Goal: Information Seeking & Learning: Find specific fact

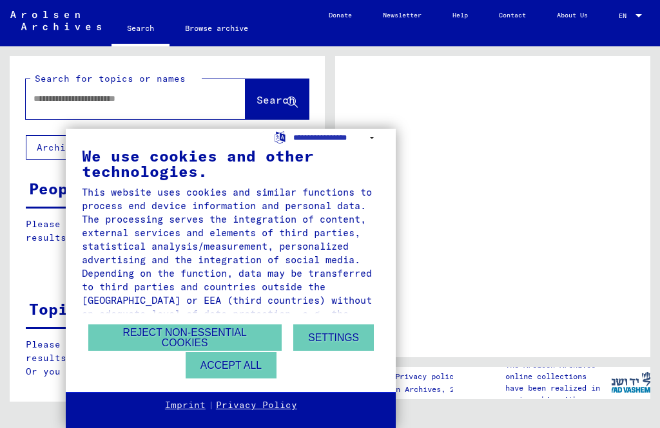
click at [254, 370] on button "Accept all" at bounding box center [231, 365] width 91 height 26
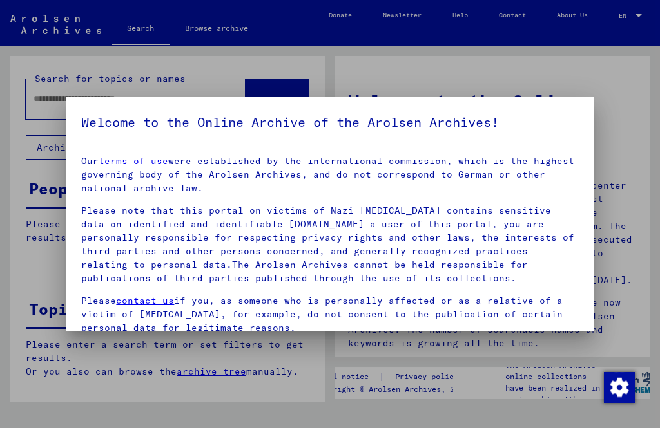
click at [466, 69] on div at bounding box center [330, 214] width 660 height 428
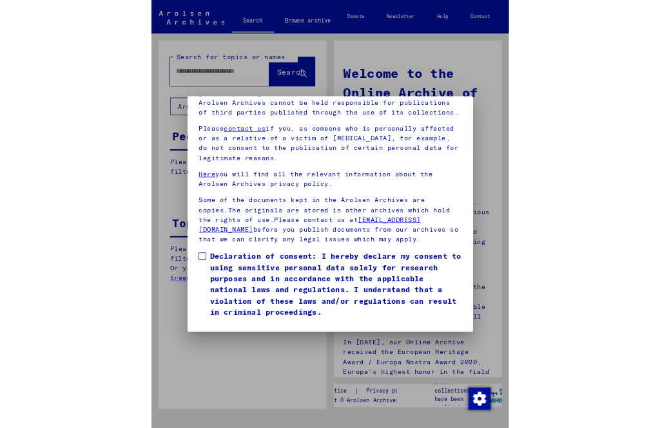
scroll to position [171, 0]
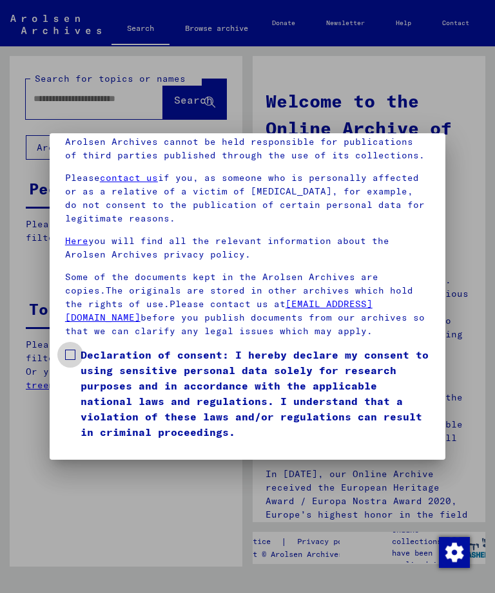
click at [79, 347] on label "Declaration of consent: I hereby declare my consent to using sensitive personal…" at bounding box center [247, 393] width 365 height 93
click at [111, 428] on button "I agree" at bounding box center [96, 458] width 62 height 24
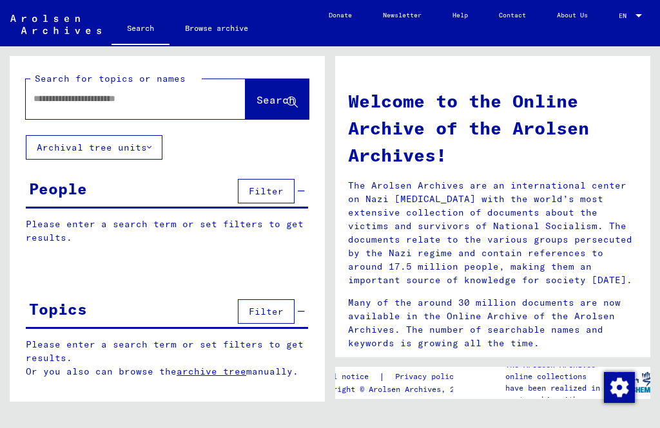
click at [73, 191] on div "People" at bounding box center [58, 188] width 58 height 23
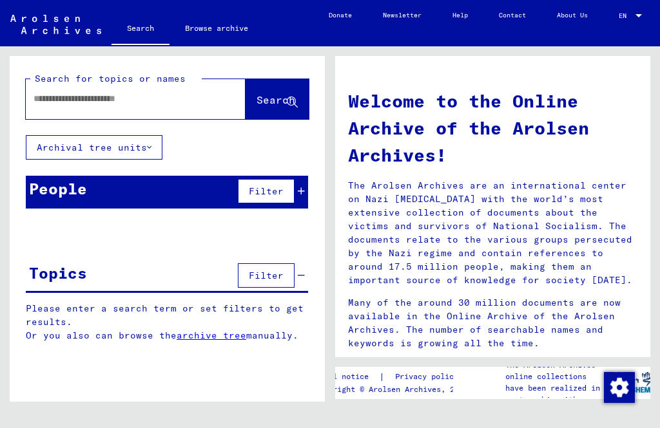
click at [280, 189] on span "Filter" at bounding box center [266, 192] width 35 height 12
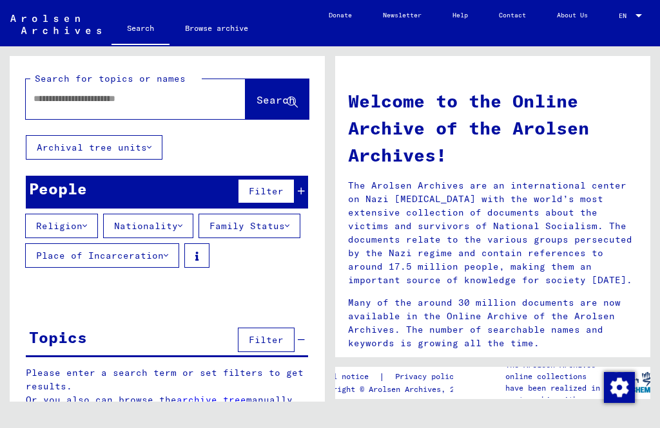
click at [184, 223] on button "Nationality" at bounding box center [148, 226] width 90 height 24
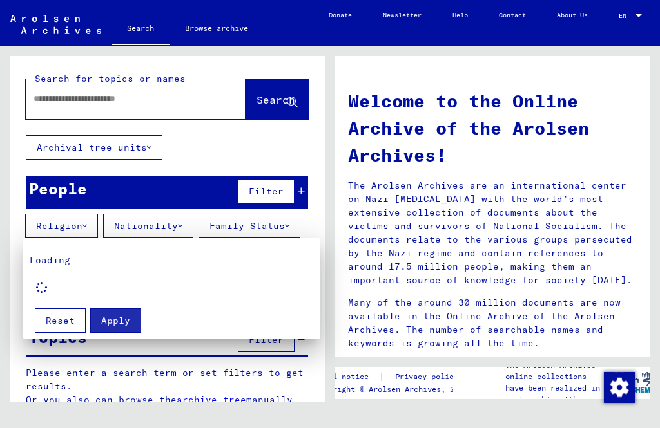
click at [195, 222] on div at bounding box center [330, 214] width 660 height 428
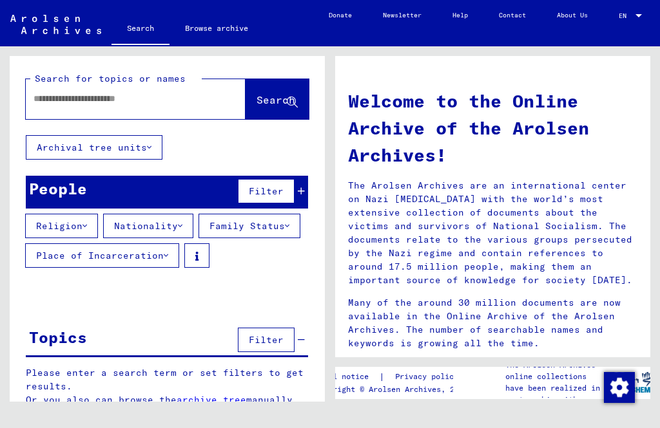
click at [285, 231] on icon at bounding box center [287, 226] width 5 height 9
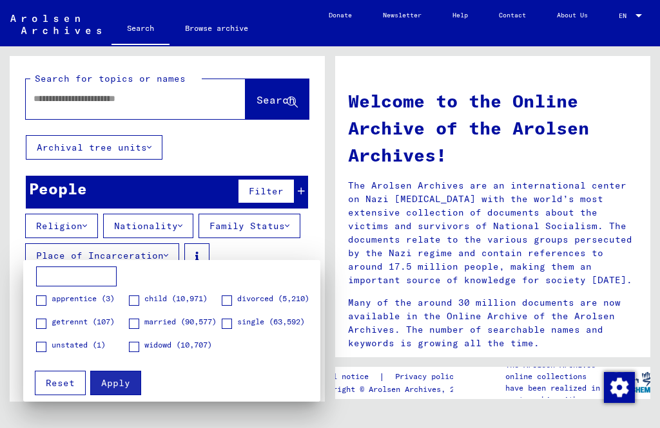
click at [299, 218] on div at bounding box center [330, 214] width 660 height 428
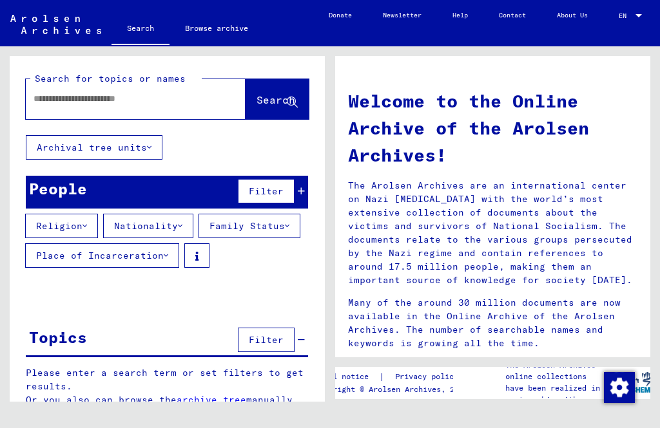
scroll to position [11, 0]
click at [66, 92] on input "text" at bounding box center [119, 99] width 173 height 14
click at [278, 93] on span "Search" at bounding box center [275, 99] width 39 height 13
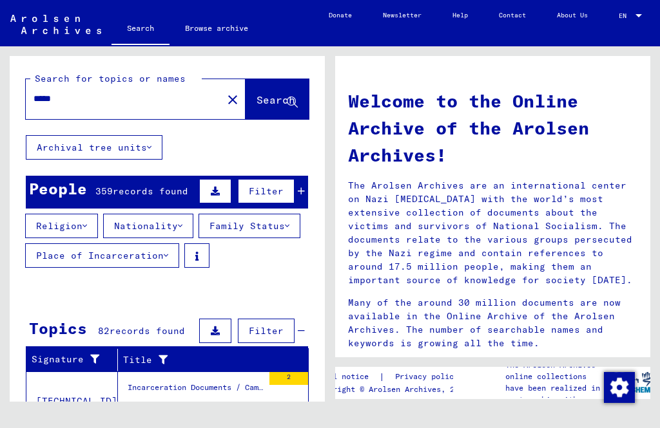
click at [190, 217] on button "Nationality" at bounding box center [148, 226] width 90 height 24
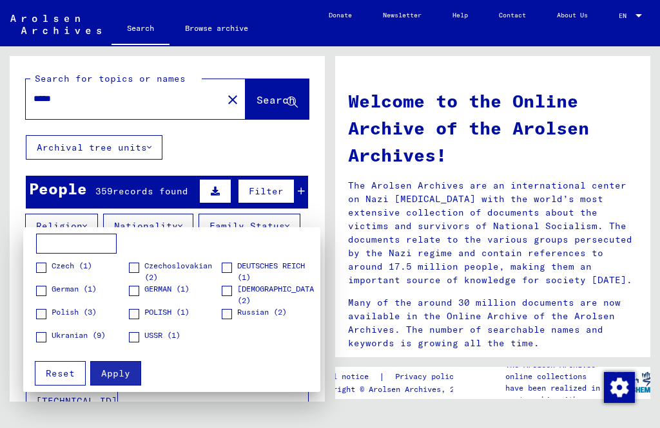
click at [280, 209] on div at bounding box center [330, 214] width 660 height 428
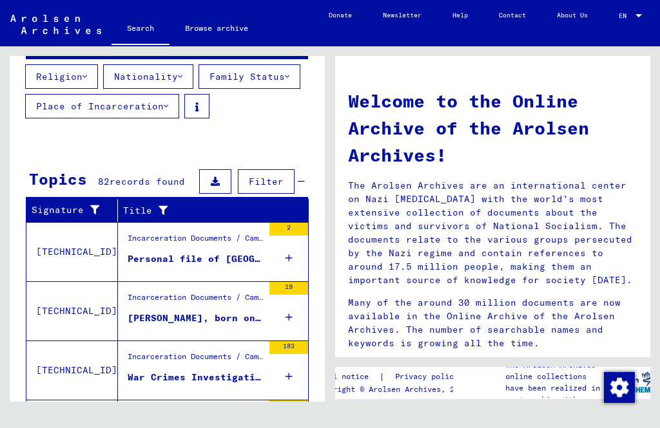
scroll to position [234, 0]
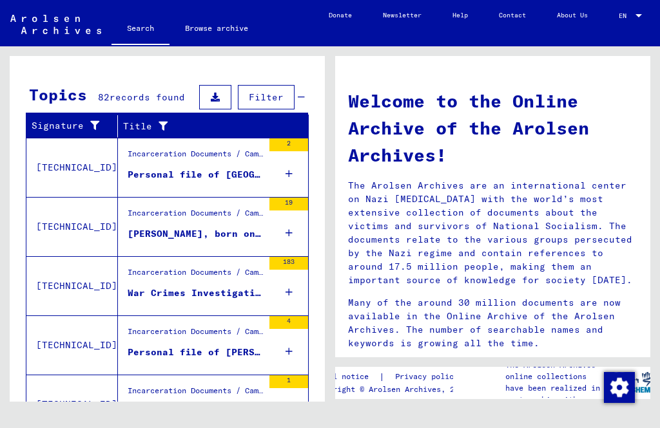
click at [230, 182] on div "Personal file of [GEOGRAPHIC_DATA][PERSON_NAME], born on [DEMOGRAPHIC_DATA], bo…" at bounding box center [195, 175] width 135 height 14
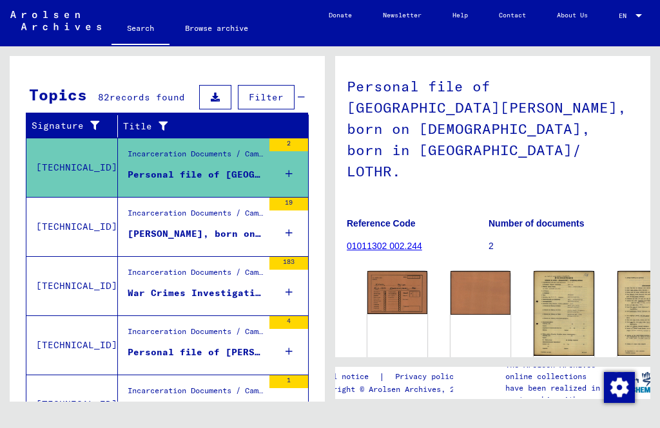
scroll to position [72, 5]
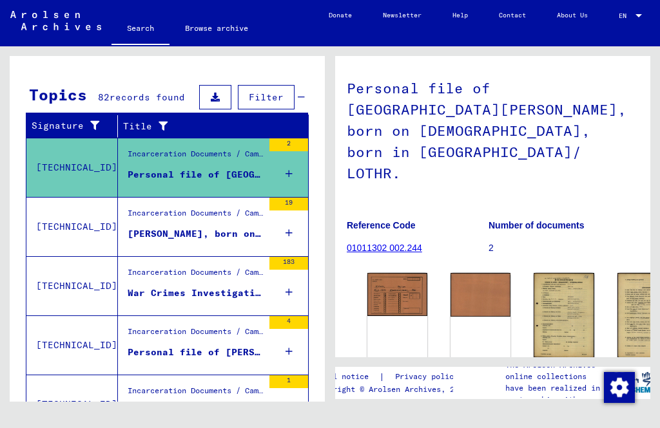
click at [204, 241] on div "[PERSON_NAME], born on [DEMOGRAPHIC_DATA] in [GEOGRAPHIC_DATA]" at bounding box center [195, 234] width 135 height 14
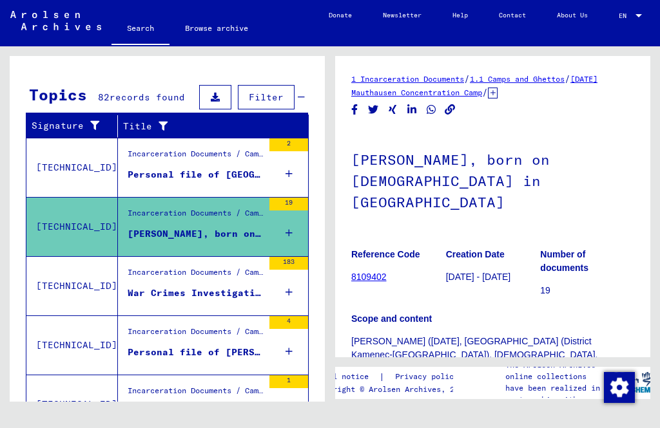
click at [232, 300] on div "War Crimes Investigation, Headquarters 12th Army Group and other detachments, p…" at bounding box center [195, 294] width 135 height 14
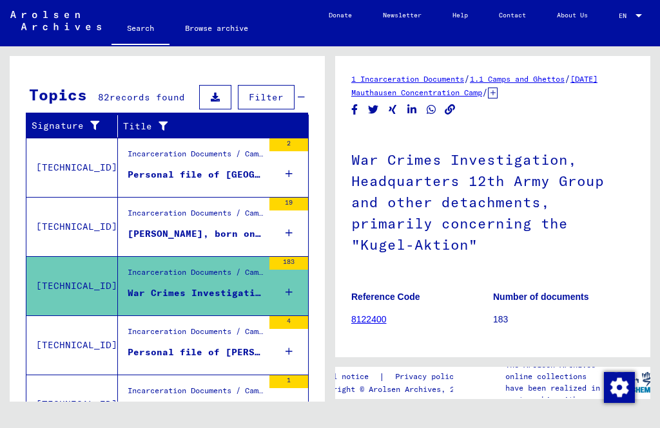
click at [211, 359] on div "Personal file of [PERSON_NAME], born on [DEMOGRAPHIC_DATA], born in [GEOGRAPHIC…" at bounding box center [195, 353] width 135 height 14
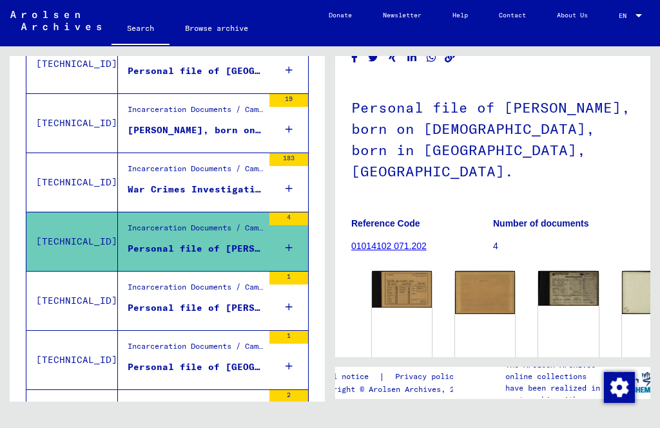
scroll to position [349, 0]
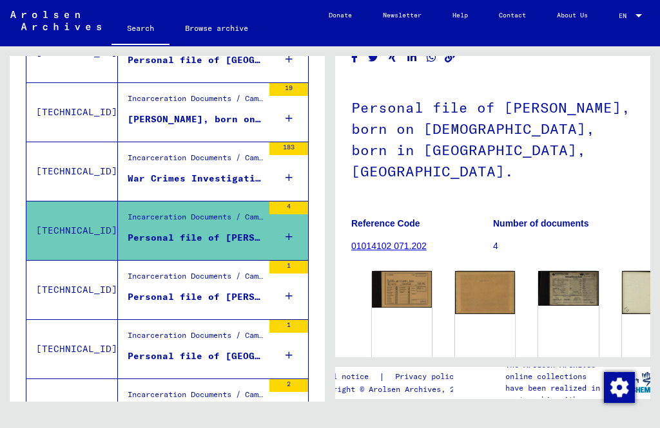
click at [234, 304] on div "Personal file of [PERSON_NAME], born on [DEMOGRAPHIC_DATA], born in [GEOGRAPHIC…" at bounding box center [195, 298] width 135 height 14
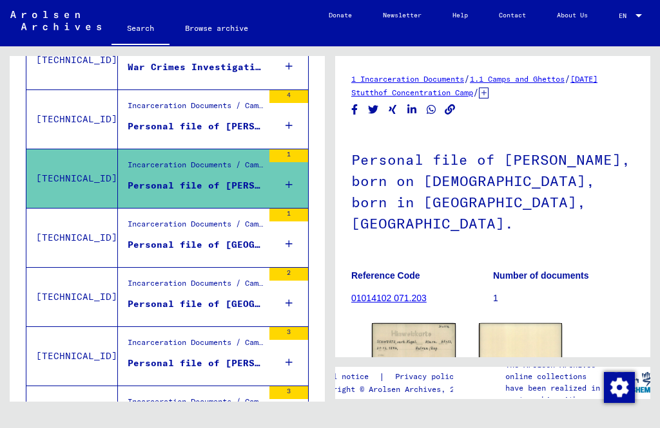
scroll to position [465, 0]
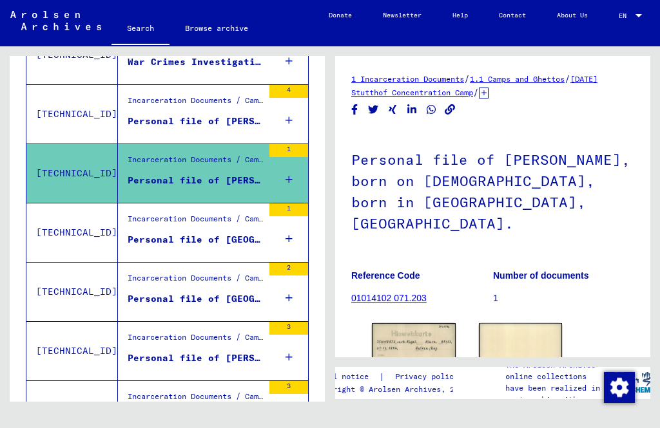
click at [244, 247] on div "Personal file of [GEOGRAPHIC_DATA][PERSON_NAME], born in the year [DEMOGRAPHIC_…" at bounding box center [195, 240] width 135 height 14
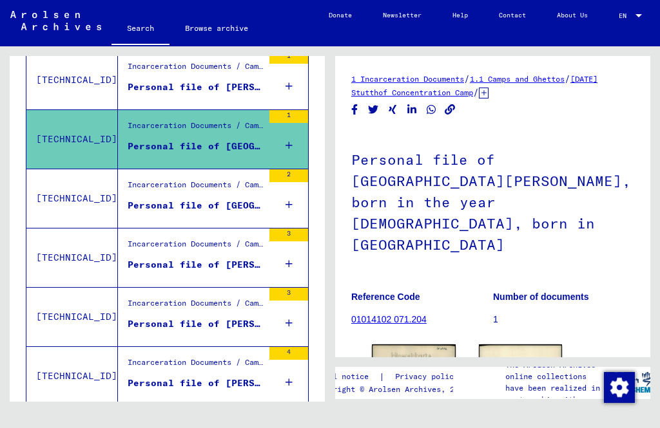
scroll to position [559, 0]
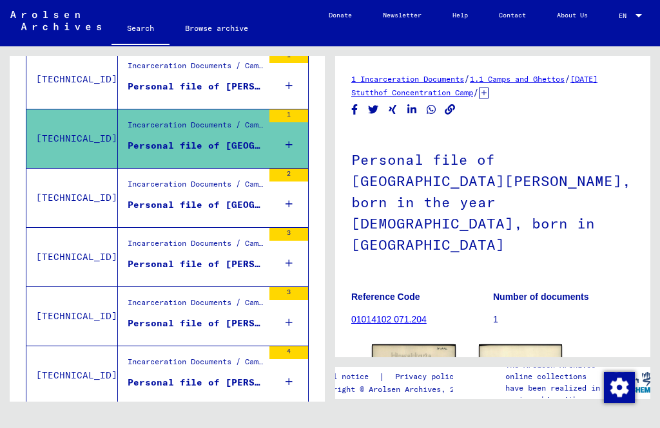
click at [247, 212] on div "Personal file of [GEOGRAPHIC_DATA][PERSON_NAME], born in the year [DEMOGRAPHIC_…" at bounding box center [195, 205] width 135 height 14
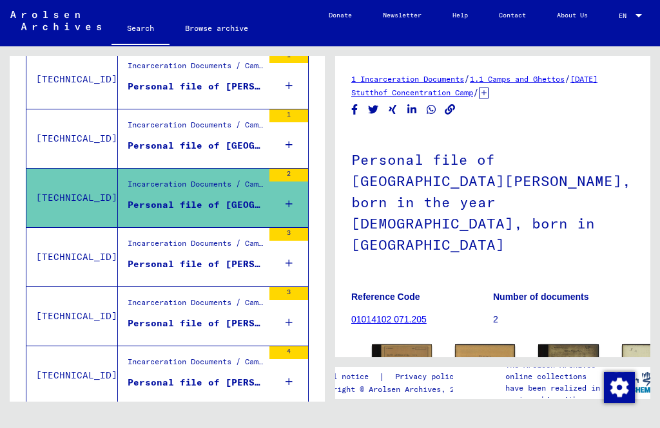
click at [239, 271] on div "Personal file of [PERSON_NAME], born on [DEMOGRAPHIC_DATA]" at bounding box center [195, 265] width 135 height 14
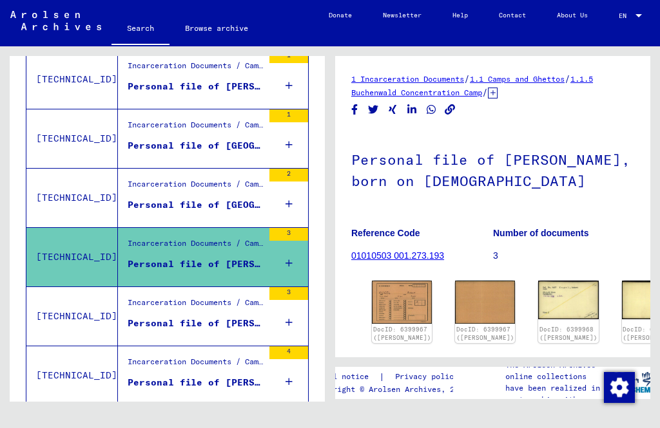
click at [258, 330] on div "Personal file of [PERSON_NAME], born on [DEMOGRAPHIC_DATA]" at bounding box center [195, 324] width 135 height 14
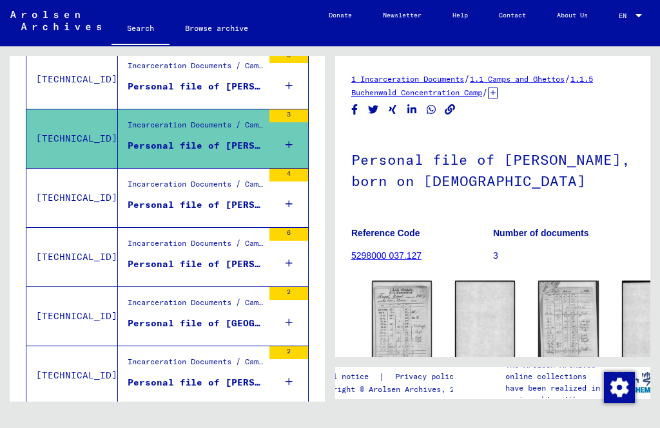
scroll to position [747, 0]
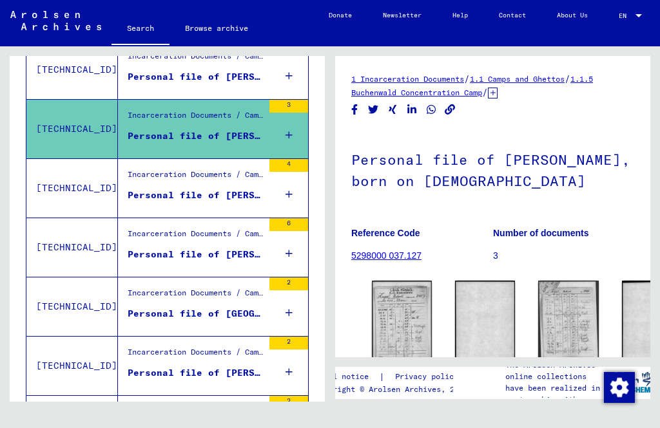
click at [254, 202] on div "Personal file of [PERSON_NAME], born on [DEMOGRAPHIC_DATA]" at bounding box center [195, 196] width 135 height 14
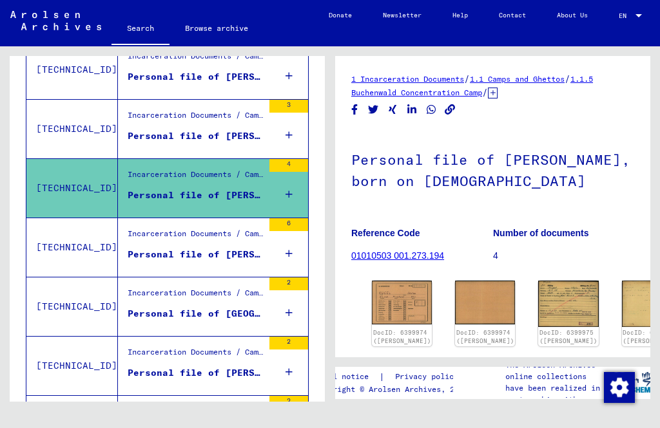
click at [239, 262] on div "Personal file of [PERSON_NAME], born on [DEMOGRAPHIC_DATA]" at bounding box center [195, 255] width 135 height 14
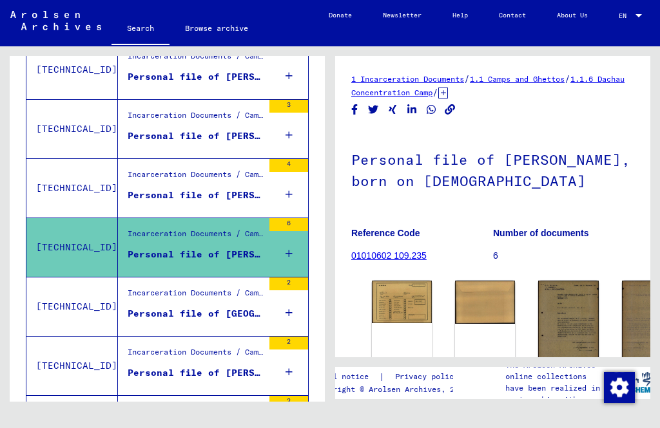
click at [234, 321] on div "Personal file of [GEOGRAPHIC_DATA], GDALE, born on [DEMOGRAPHIC_DATA]" at bounding box center [195, 314] width 135 height 14
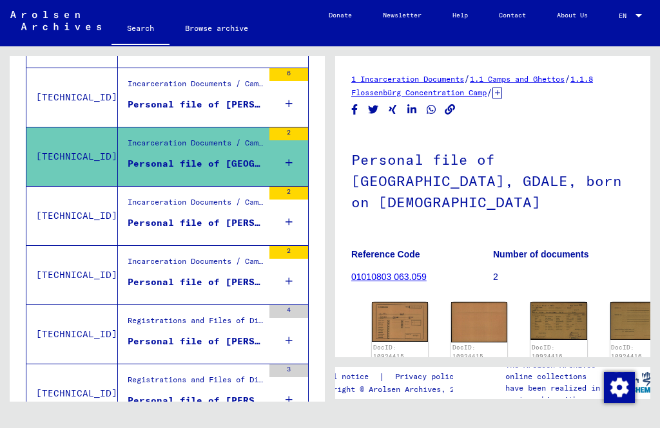
click at [231, 236] on figure "Personal file of [PERSON_NAME], born on [DEMOGRAPHIC_DATA]" at bounding box center [195, 225] width 135 height 19
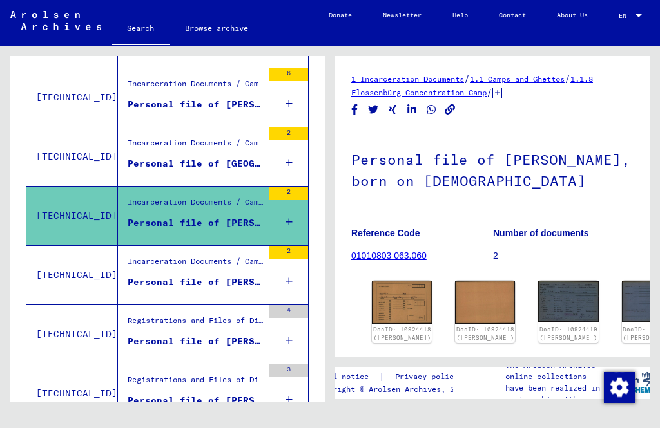
click at [233, 289] on div "Personal file of [PERSON_NAME], born on [DEMOGRAPHIC_DATA]" at bounding box center [195, 283] width 135 height 14
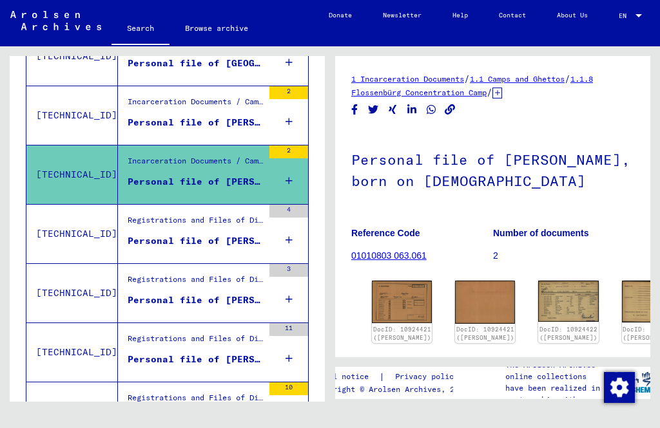
click at [238, 248] on div "Personal file of [PERSON_NAME], born on [DEMOGRAPHIC_DATA]" at bounding box center [195, 241] width 135 height 14
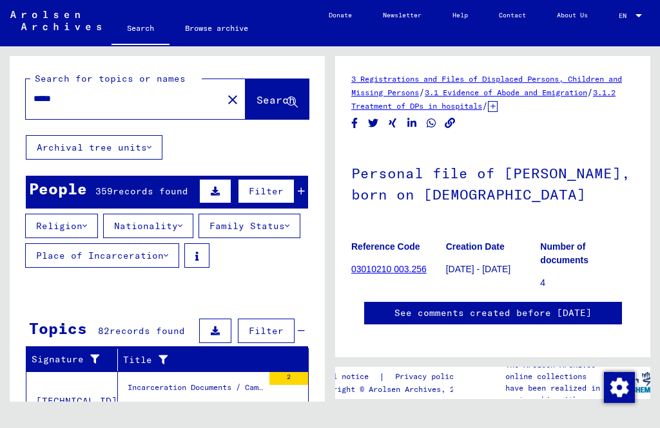
click at [79, 92] on input "*****" at bounding box center [123, 99] width 181 height 14
click at [285, 93] on span "Search" at bounding box center [275, 99] width 39 height 13
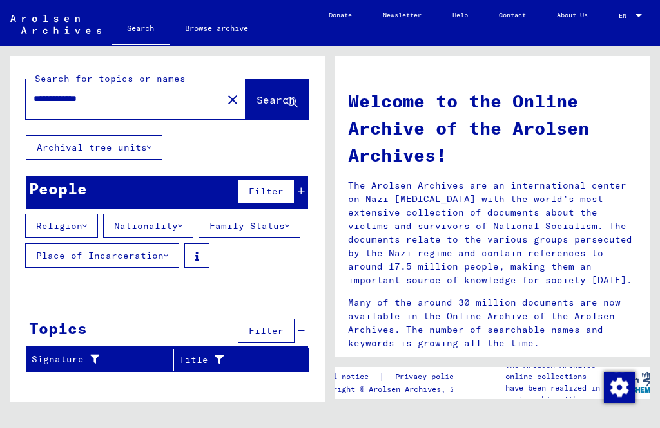
click at [108, 95] on input "**********" at bounding box center [119, 99] width 173 height 14
click at [282, 100] on span "Search" at bounding box center [275, 99] width 39 height 13
click at [117, 95] on input "**********" at bounding box center [119, 99] width 173 height 14
type input "******"
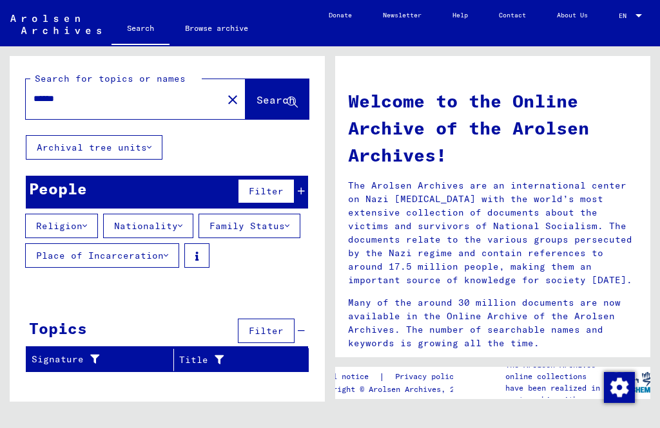
click at [284, 93] on span "Search" at bounding box center [275, 99] width 39 height 13
click at [225, 92] on mat-icon "close" at bounding box center [232, 99] width 15 height 15
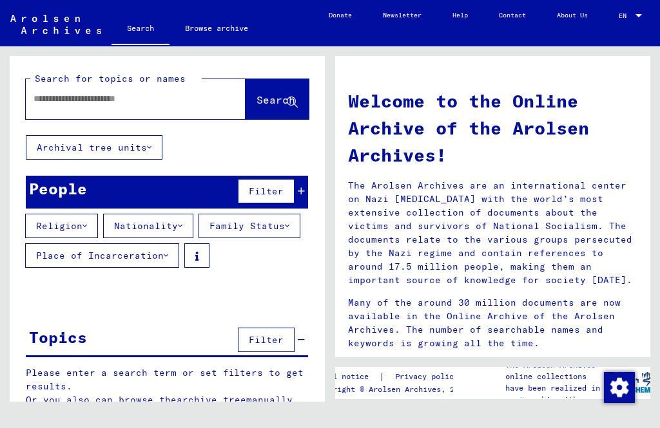
click at [61, 92] on input "text" at bounding box center [119, 99] width 173 height 14
click at [276, 93] on span "Search" at bounding box center [275, 99] width 39 height 13
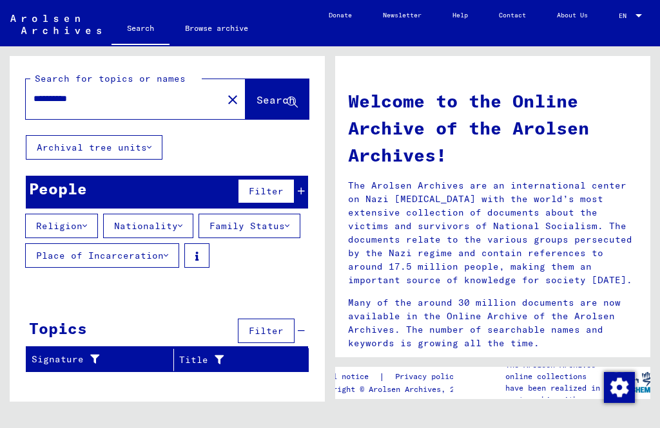
click at [98, 92] on input "*********" at bounding box center [119, 99] width 173 height 14
type input "*"
click at [282, 93] on span "Search" at bounding box center [275, 99] width 39 height 13
click at [85, 92] on input "******" at bounding box center [119, 99] width 173 height 14
type input "*"
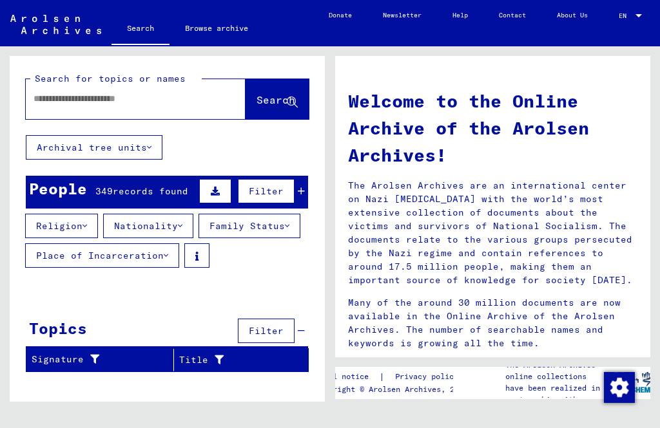
click at [168, 251] on icon at bounding box center [166, 255] width 5 height 9
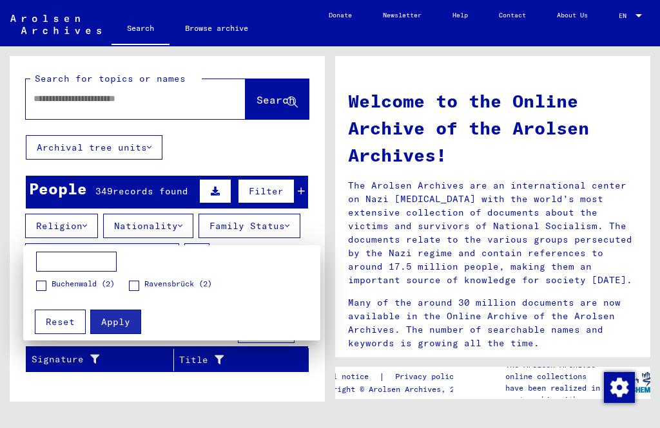
click at [274, 236] on div at bounding box center [330, 214] width 660 height 428
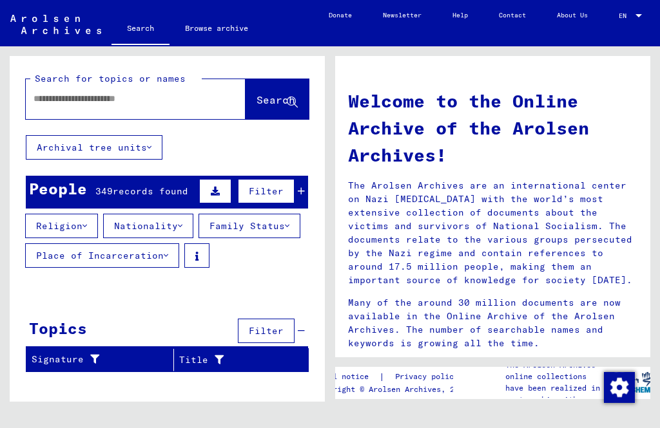
click at [198, 238] on button "Family Status" at bounding box center [249, 226] width 102 height 24
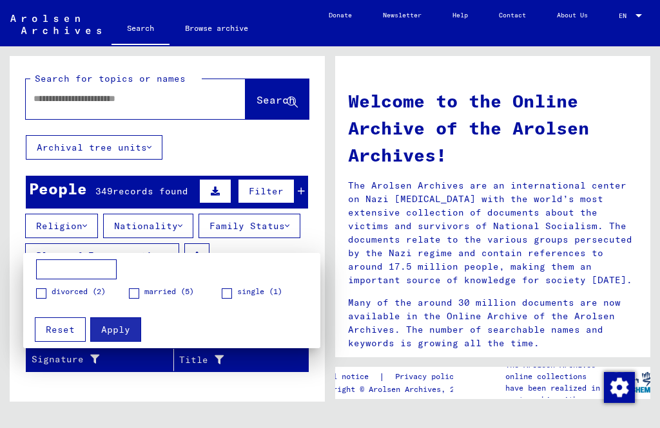
click at [93, 206] on div at bounding box center [330, 214] width 660 height 428
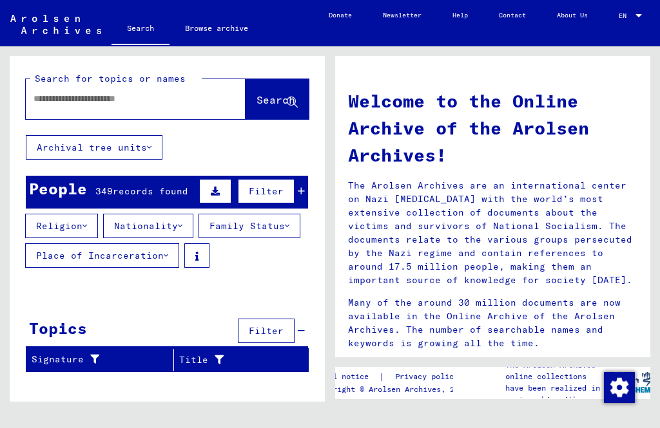
click at [93, 214] on button "Religion" at bounding box center [61, 226] width 73 height 24
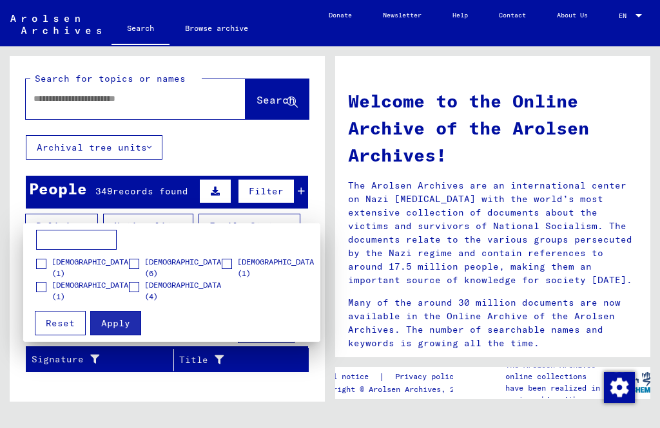
click at [238, 140] on div at bounding box center [330, 214] width 660 height 428
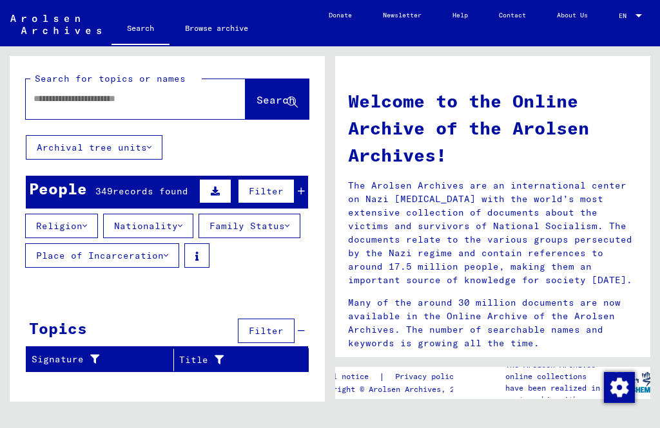
click at [27, 28] on img at bounding box center [55, 24] width 91 height 19
